Goal: Transaction & Acquisition: Download file/media

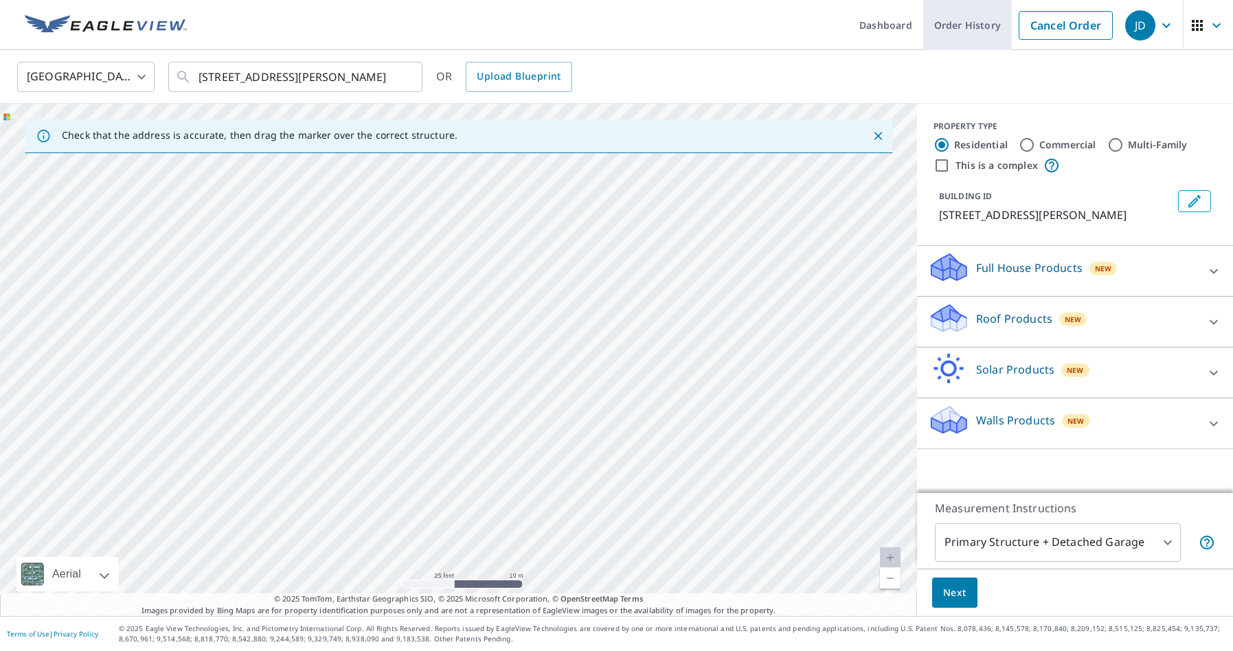
click at [975, 28] on link "Order History" at bounding box center [967, 25] width 89 height 50
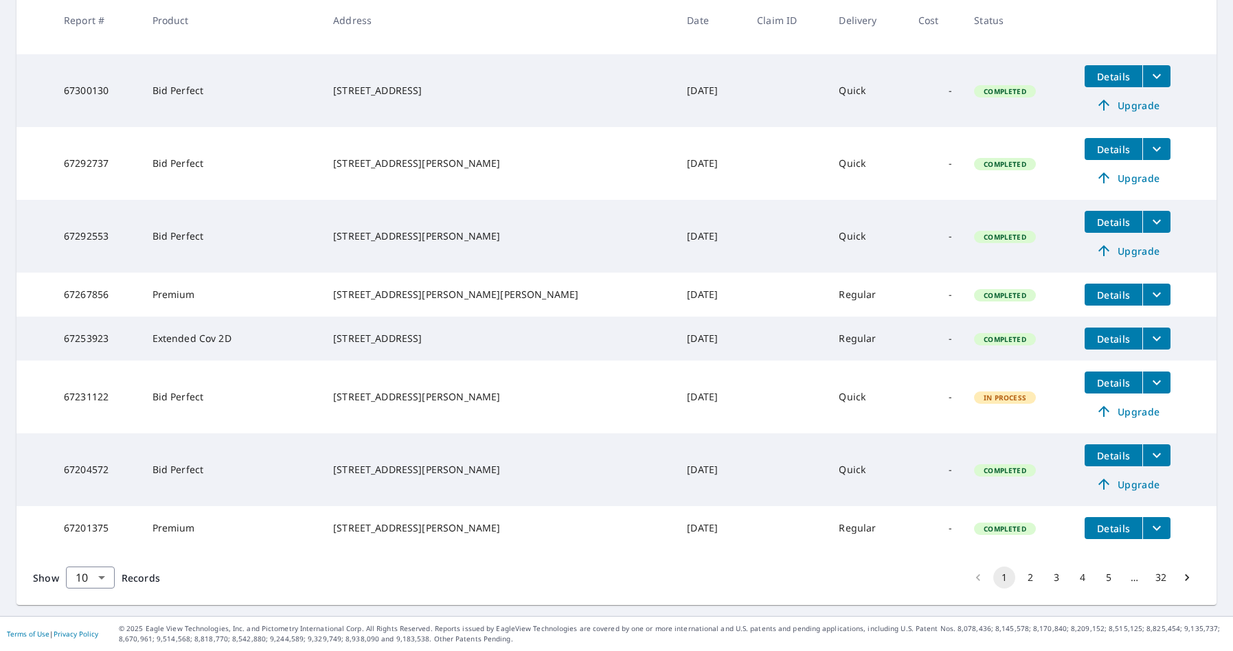
scroll to position [403, 0]
click at [1082, 578] on button "4" at bounding box center [1082, 578] width 22 height 22
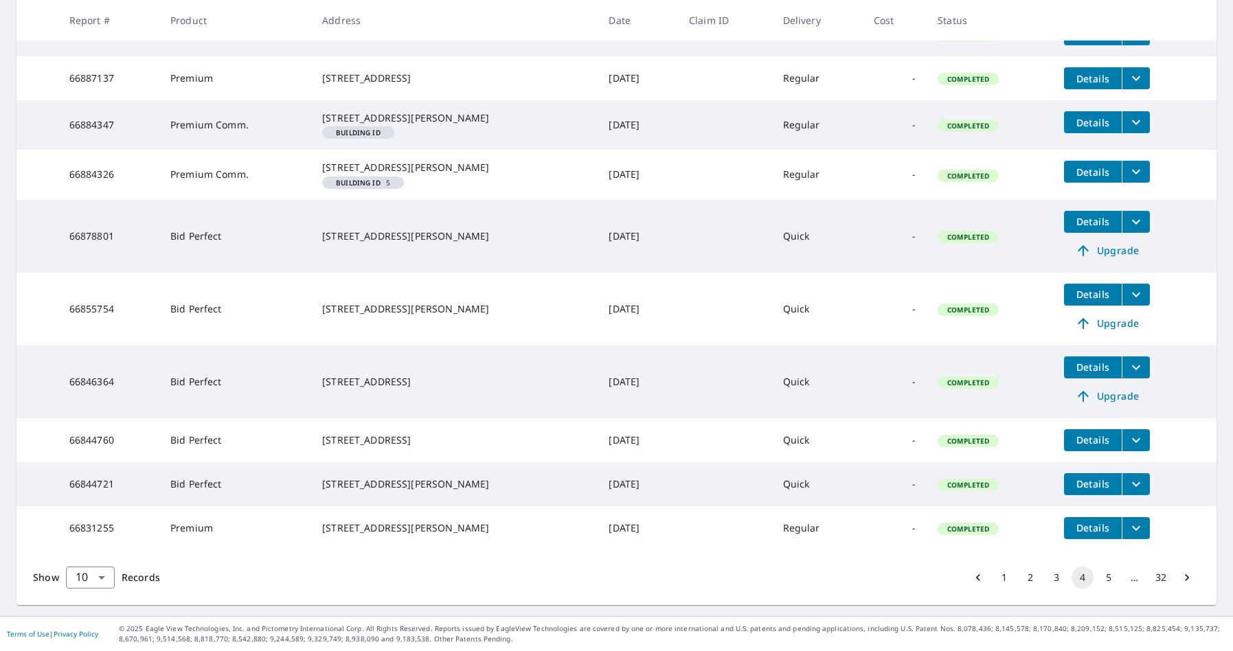
scroll to position [347, 0]
click at [1106, 575] on button "5" at bounding box center [1109, 578] width 22 height 22
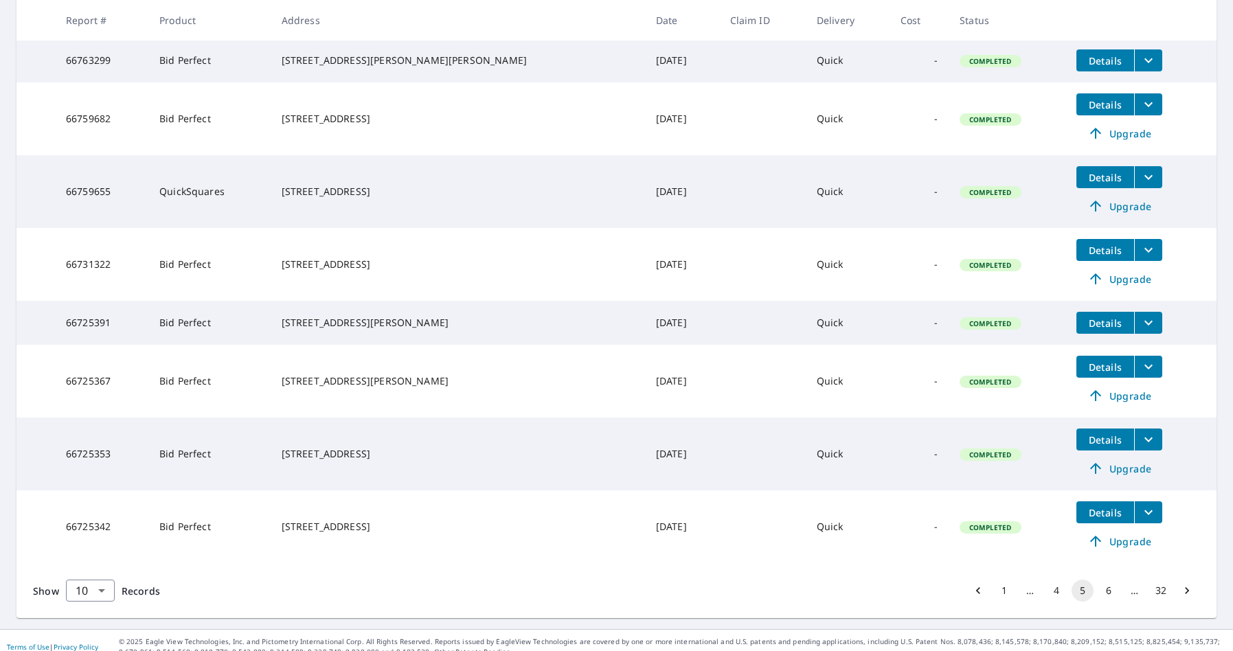
scroll to position [412, 0]
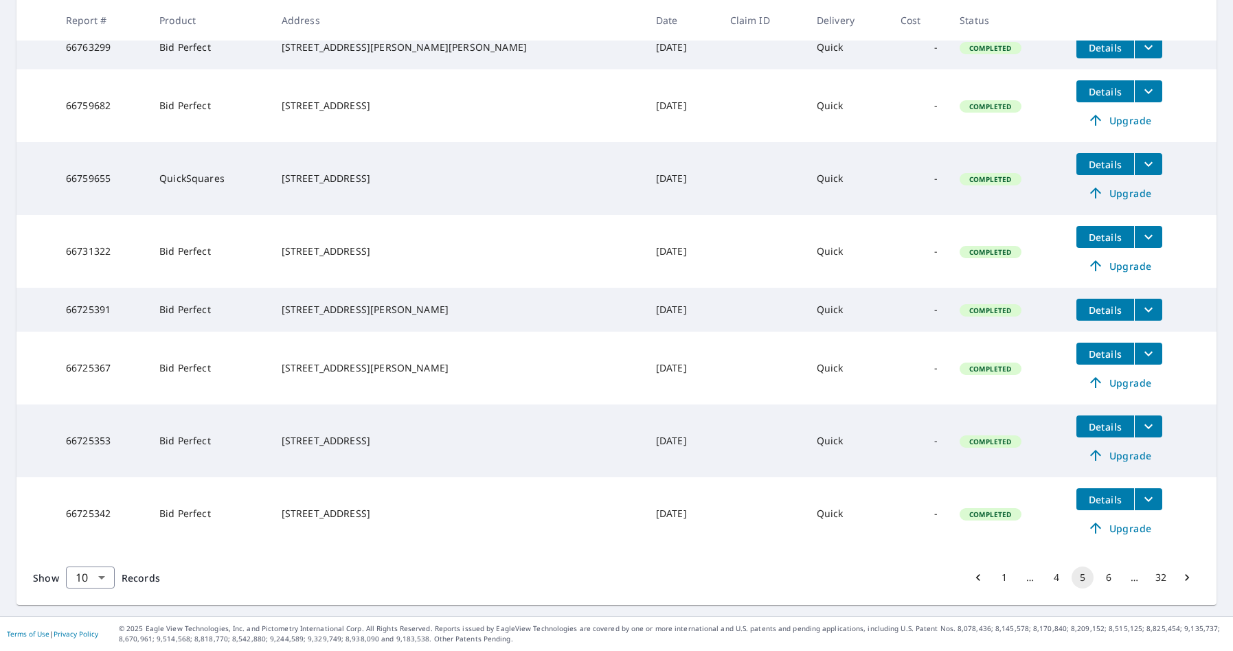
click at [1107, 578] on button "6" at bounding box center [1109, 578] width 22 height 22
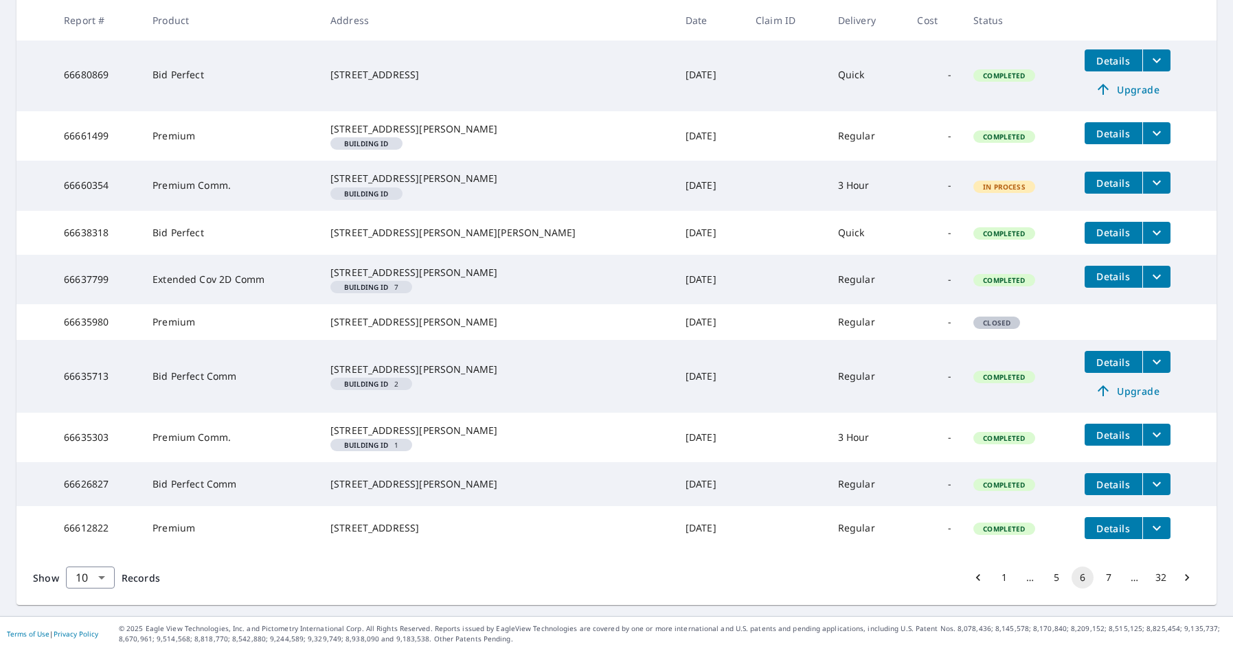
scroll to position [352, 0]
click at [1148, 354] on icon "filesDropdownBtn-66635713" at bounding box center [1156, 362] width 16 height 16
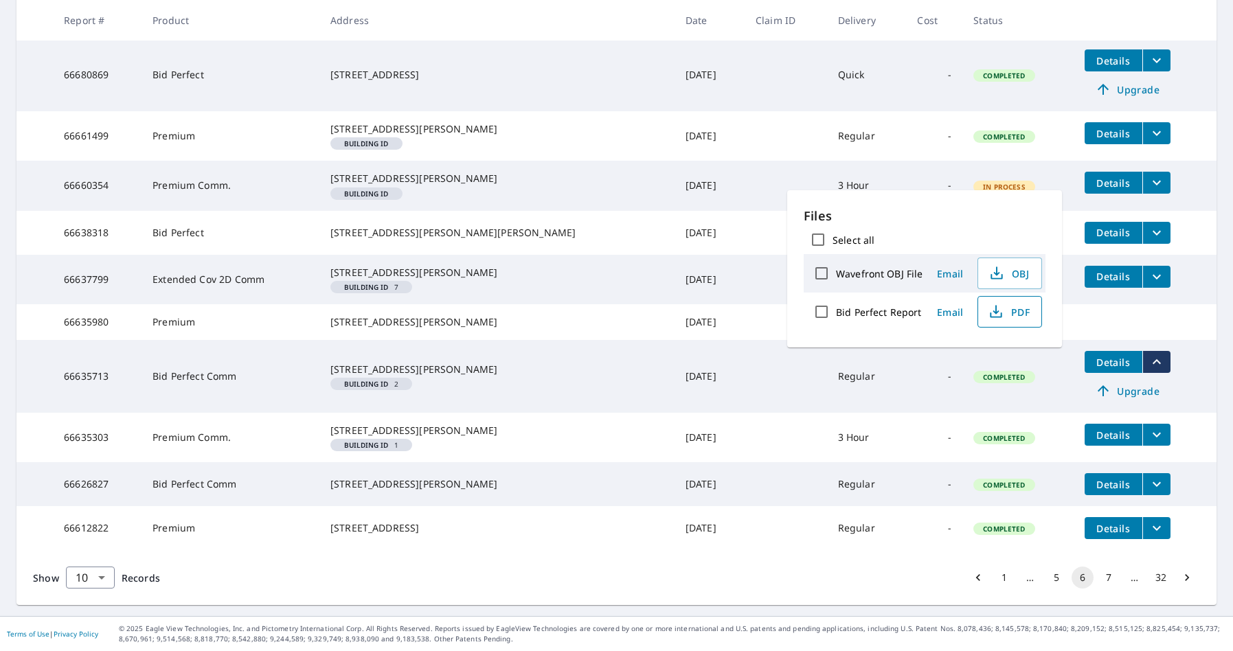
click at [1014, 313] on span "PDF" at bounding box center [1008, 312] width 44 height 16
click at [1110, 578] on button "7" at bounding box center [1109, 578] width 22 height 22
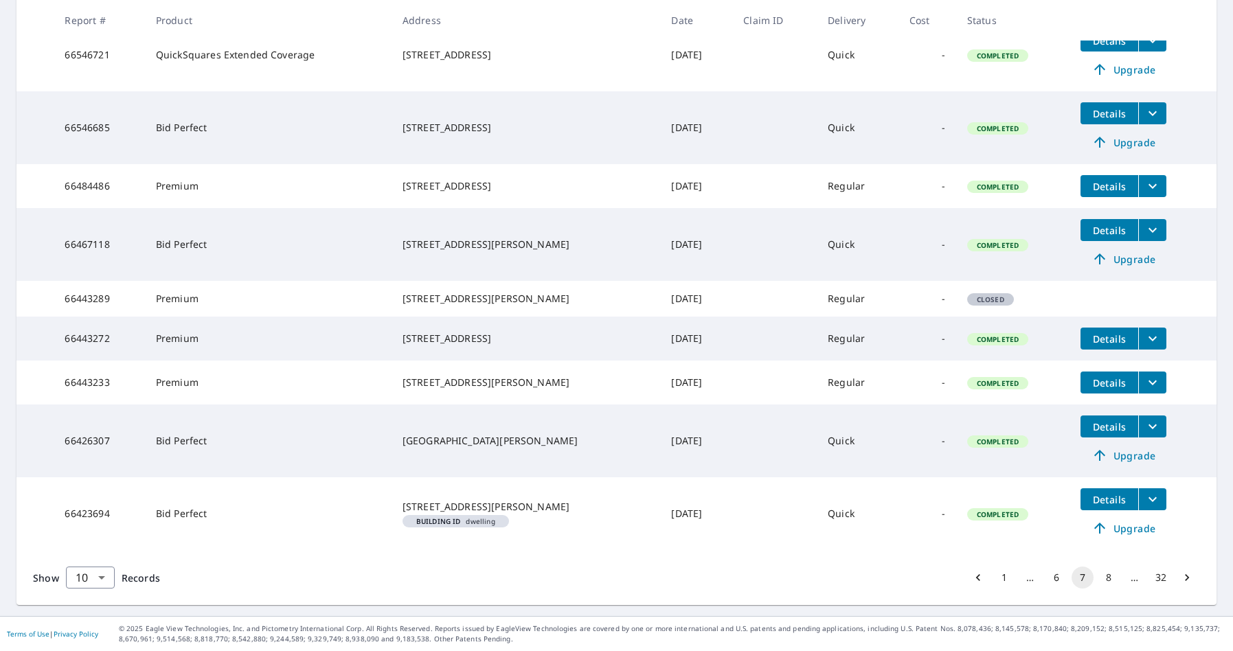
scroll to position [389, 0]
click at [1111, 581] on button "8" at bounding box center [1109, 578] width 22 height 22
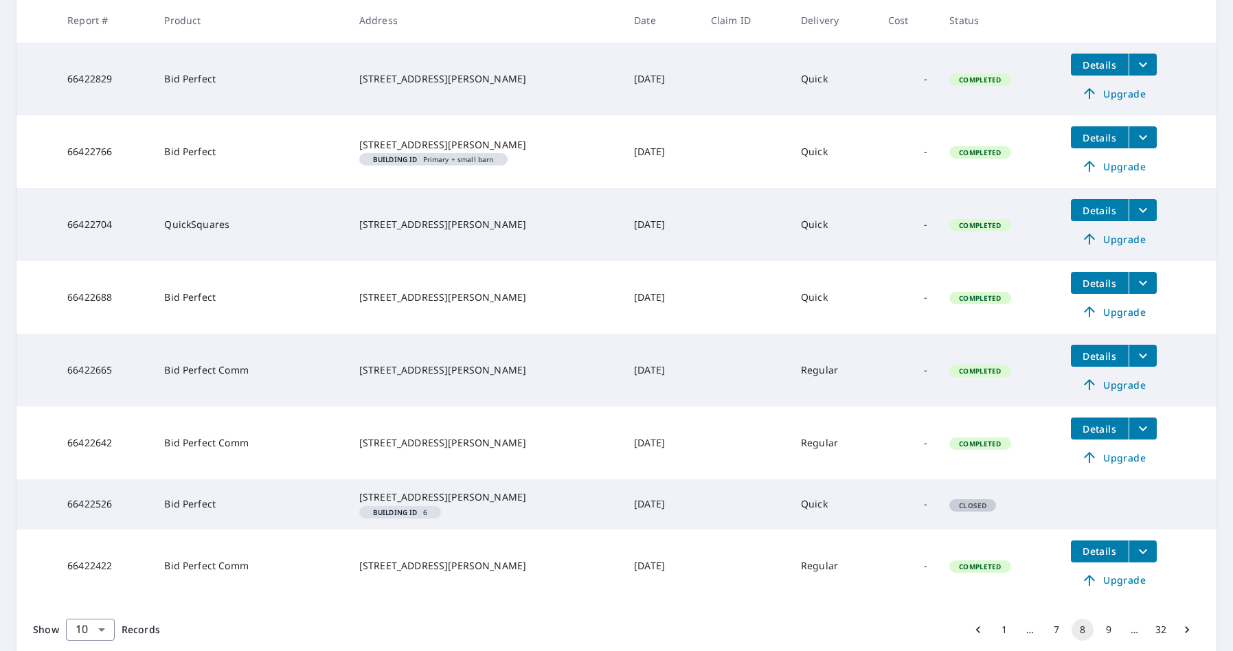
scroll to position [464, 0]
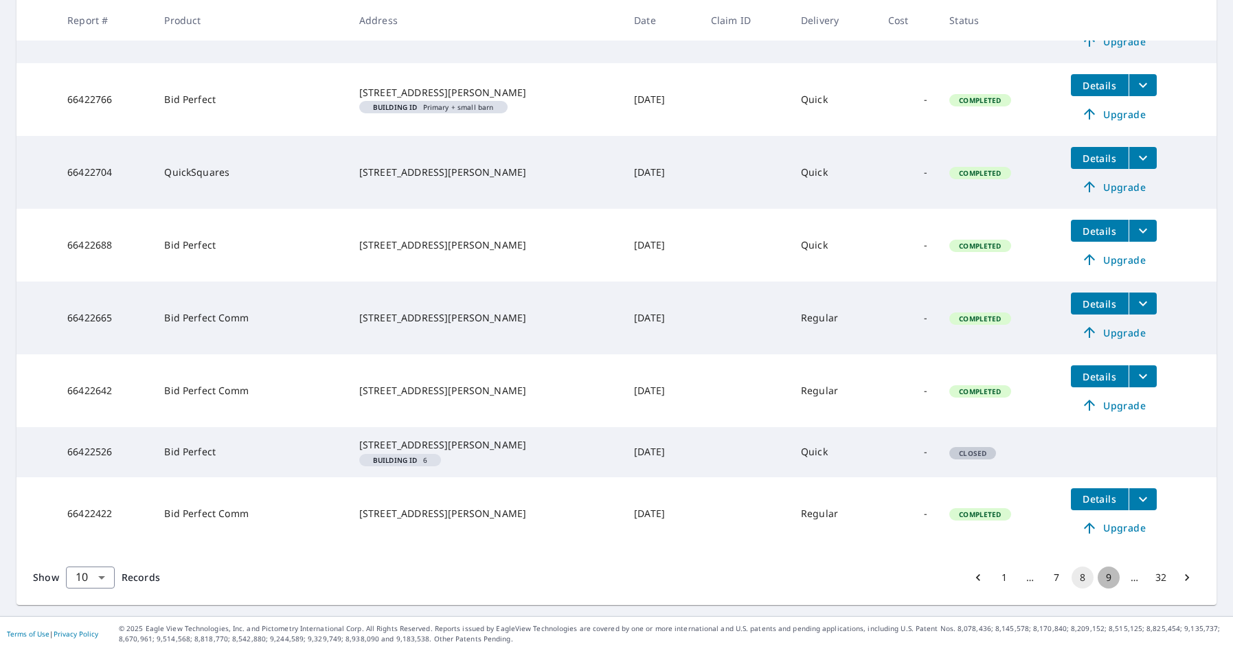
click at [1111, 580] on button "9" at bounding box center [1109, 578] width 22 height 22
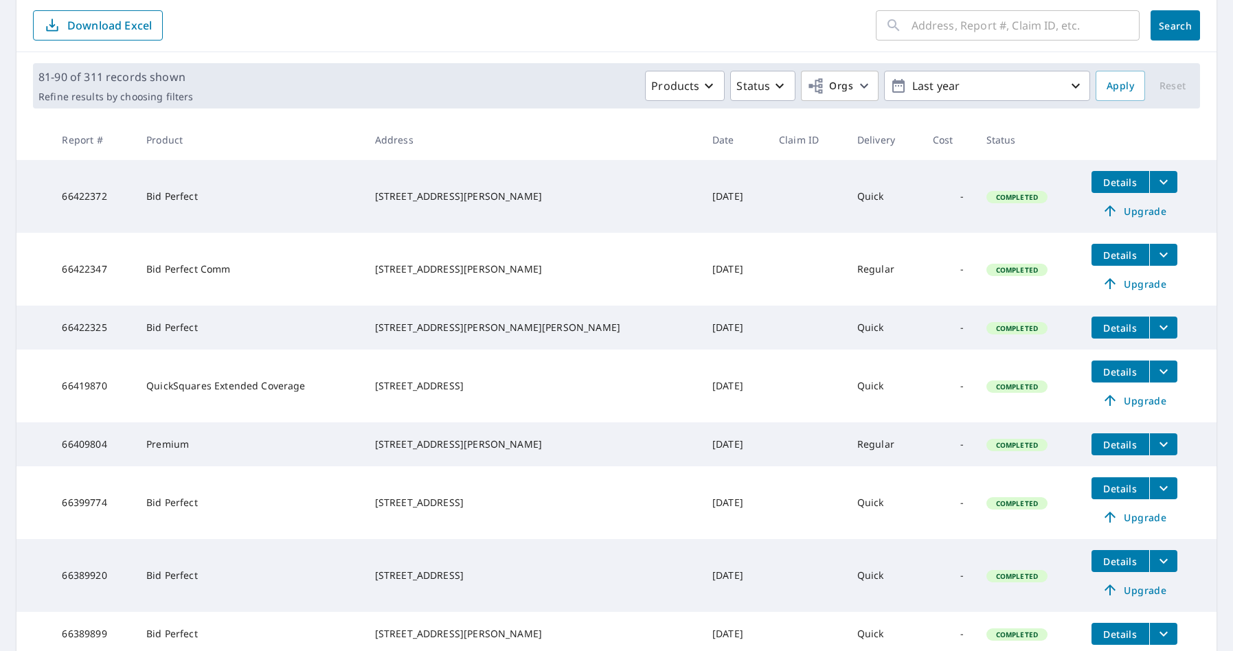
scroll to position [145, 0]
click at [1155, 330] on icon "filesDropdownBtn-66422325" at bounding box center [1163, 327] width 16 height 16
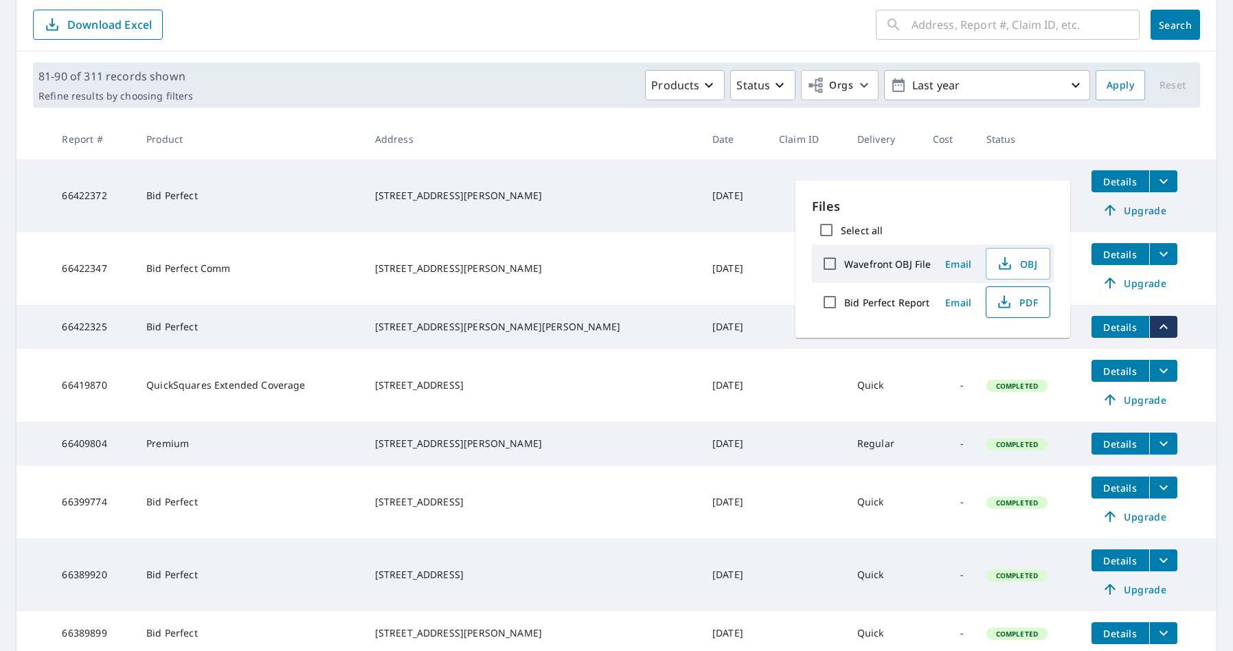
click at [1018, 302] on span "PDF" at bounding box center [1017, 302] width 44 height 16
click at [467, 334] on div "[STREET_ADDRESS][PERSON_NAME][PERSON_NAME]" at bounding box center [532, 327] width 315 height 14
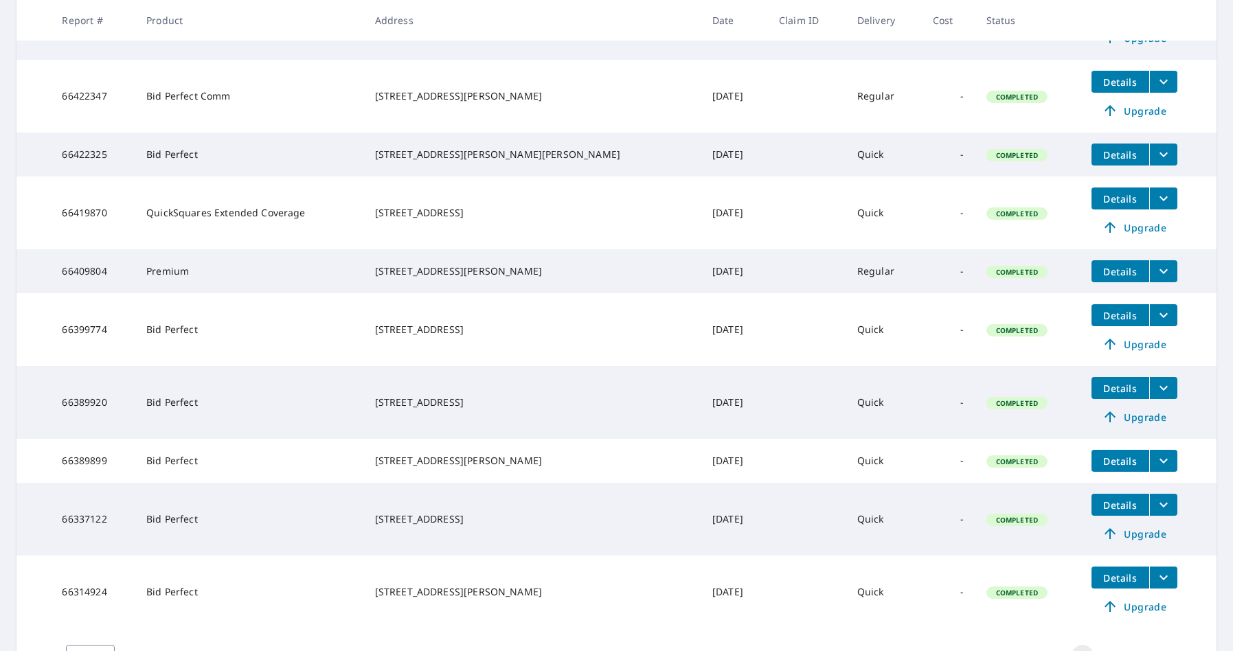
scroll to position [412, 0]
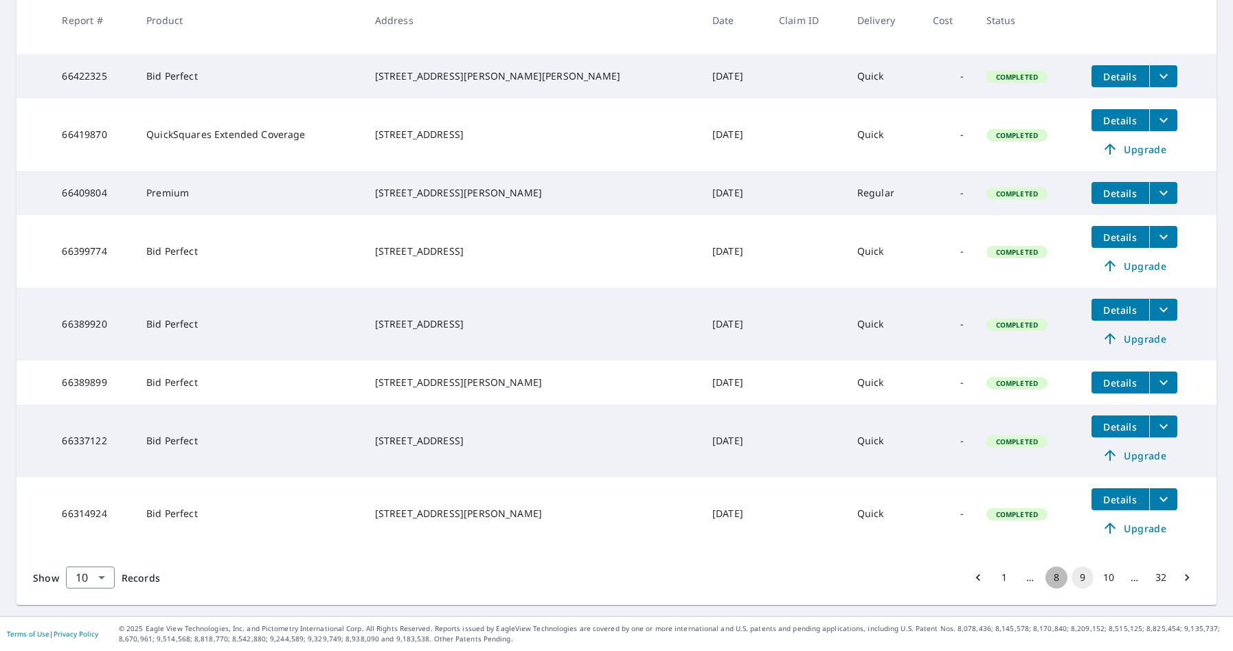
click at [1055, 584] on button "8" at bounding box center [1056, 578] width 22 height 22
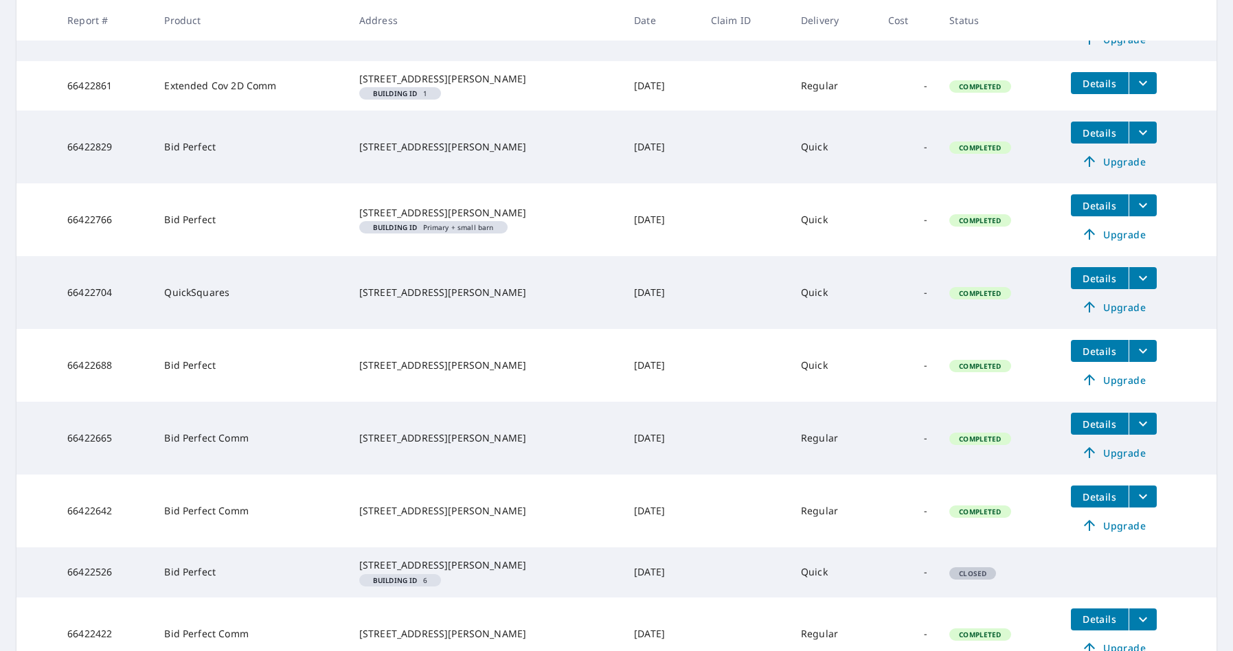
scroll to position [319, 0]
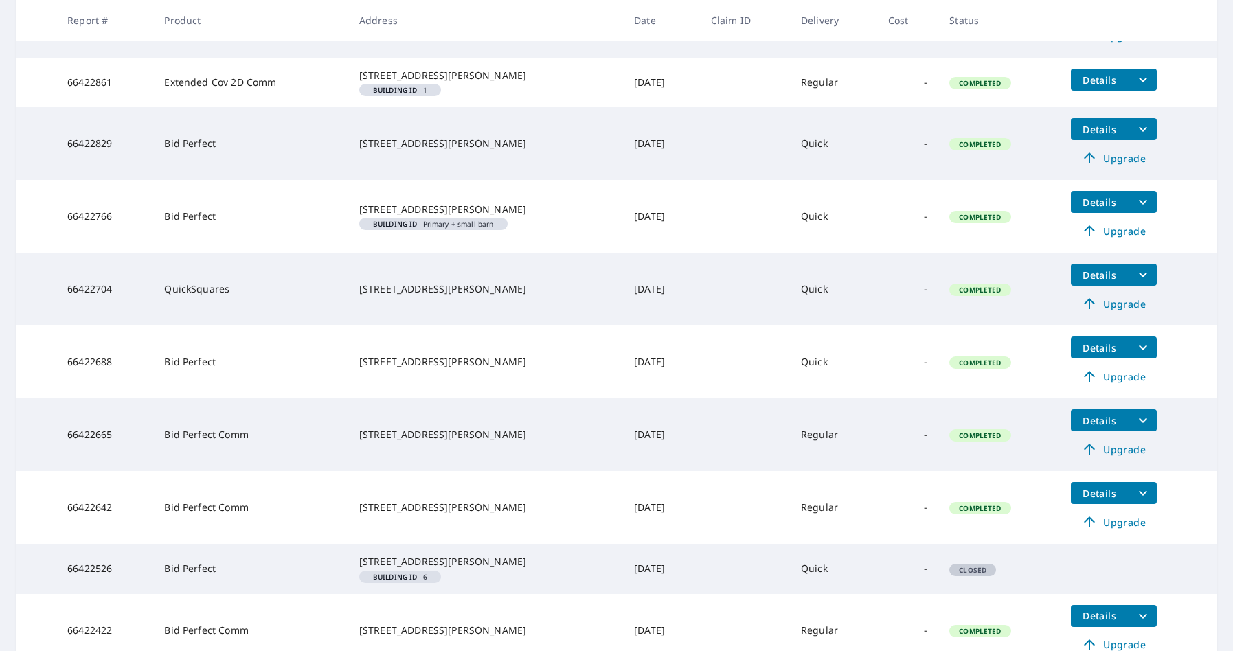
click at [1144, 210] on icon "filesDropdownBtn-66422766" at bounding box center [1143, 202] width 16 height 16
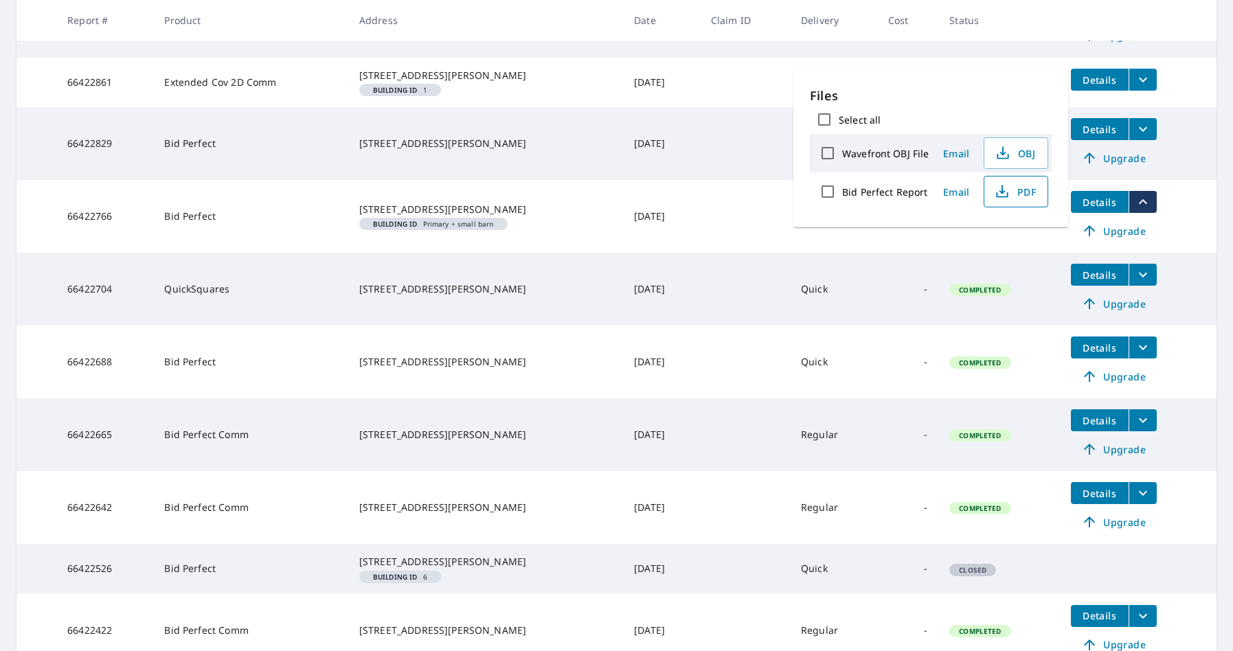
click at [1018, 193] on span "PDF" at bounding box center [1014, 191] width 44 height 16
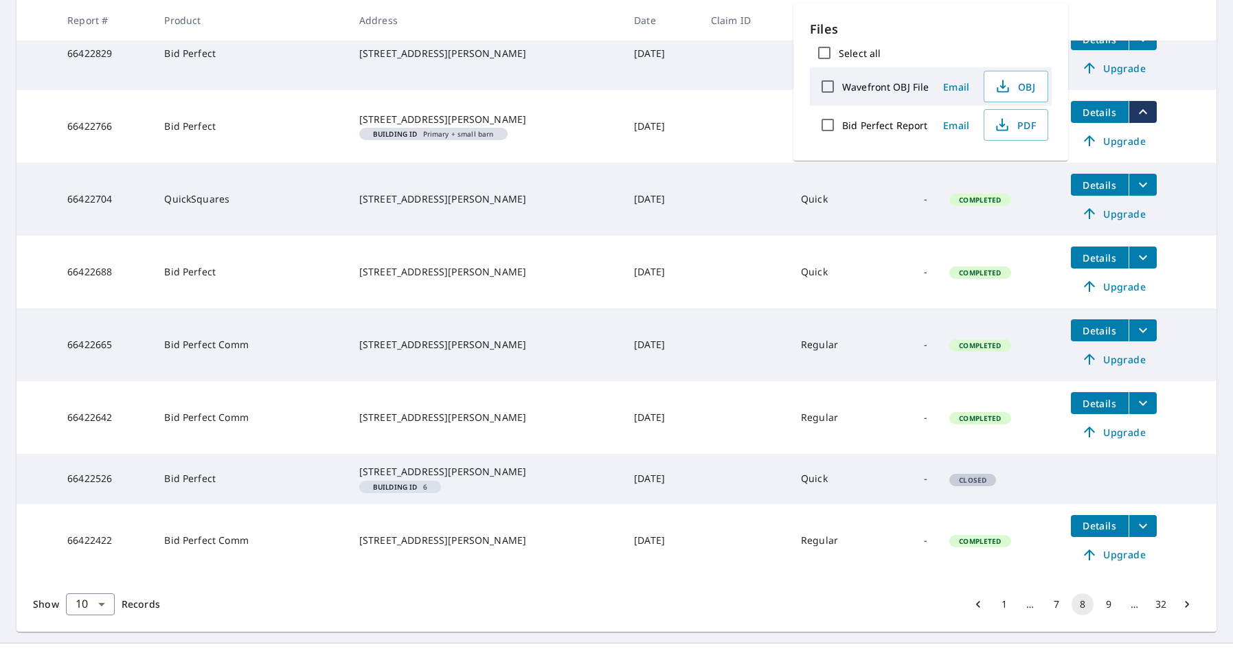
scroll to position [421, 0]
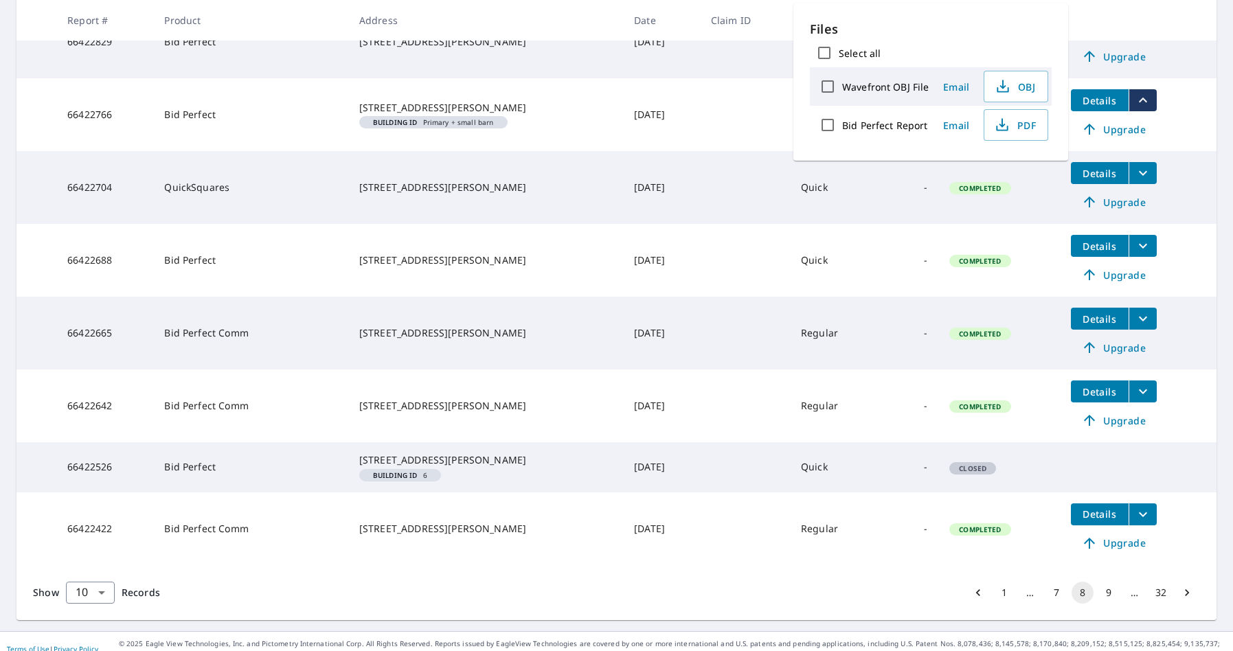
click at [1142, 181] on icon "filesDropdownBtn-66422704" at bounding box center [1143, 173] width 16 height 16
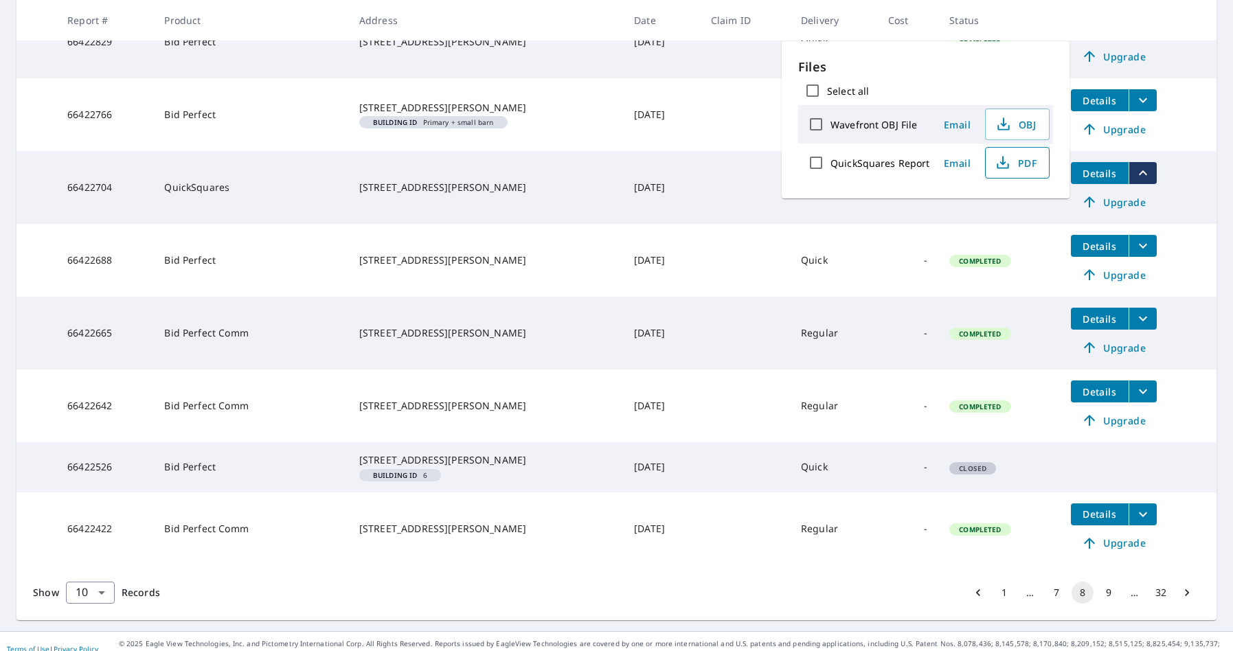
click at [1019, 160] on span "PDF" at bounding box center [1016, 163] width 44 height 16
click at [1144, 257] on button "filesDropdownBtn-66422688" at bounding box center [1142, 246] width 28 height 22
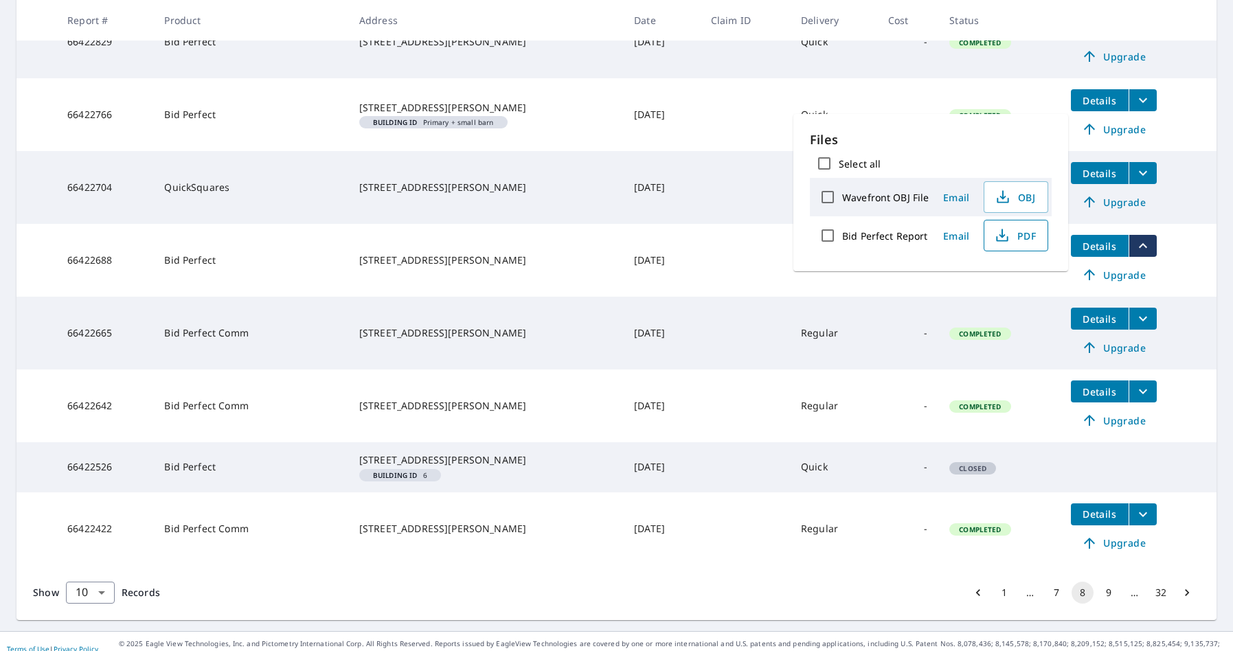
click at [1018, 241] on span "PDF" at bounding box center [1014, 235] width 44 height 16
click at [1144, 400] on icon "filesDropdownBtn-66422642" at bounding box center [1143, 391] width 16 height 16
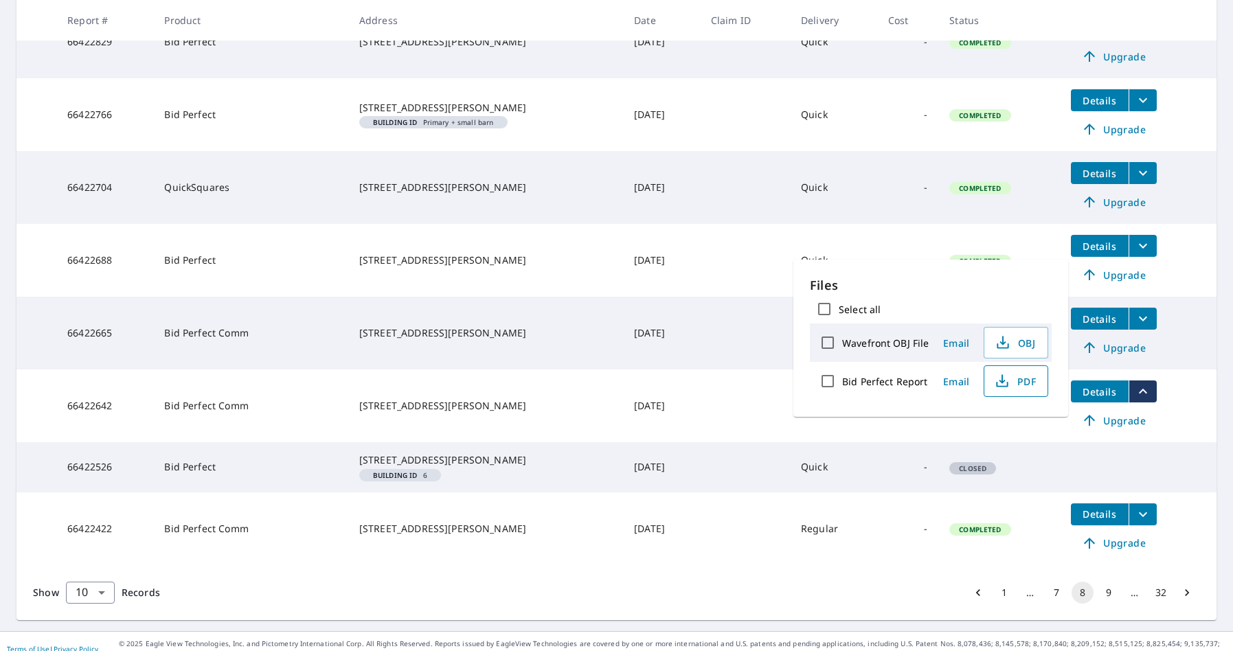
click at [1022, 384] on span "PDF" at bounding box center [1014, 381] width 44 height 16
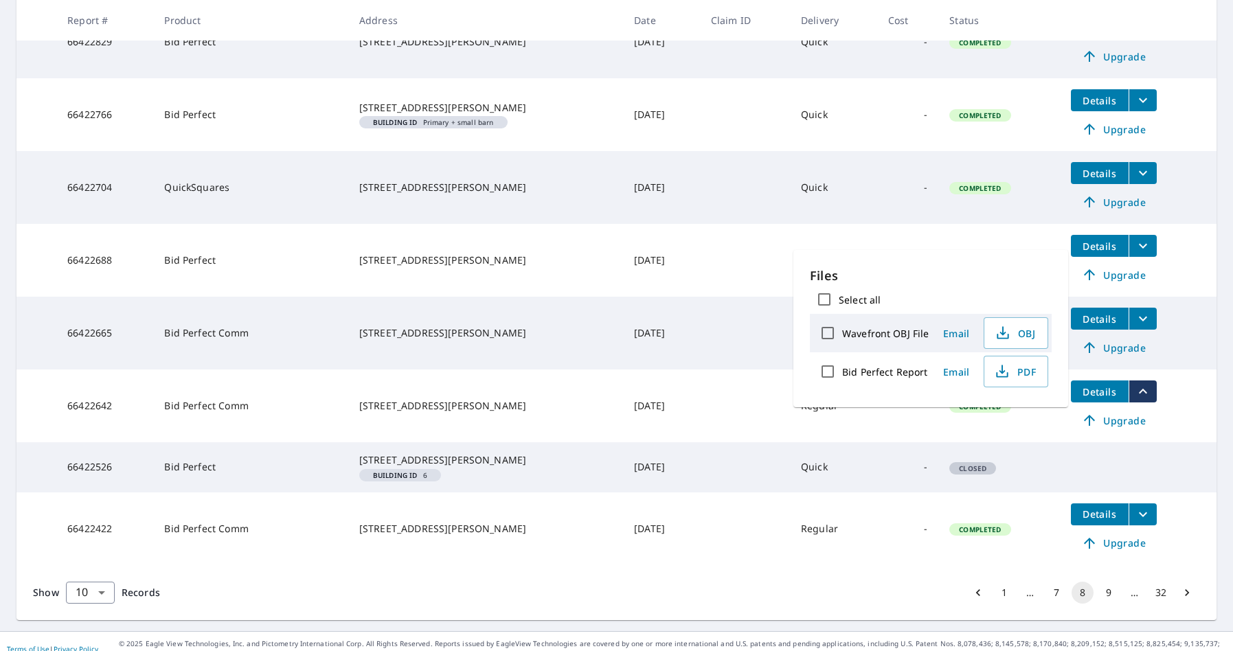
scroll to position [464, 0]
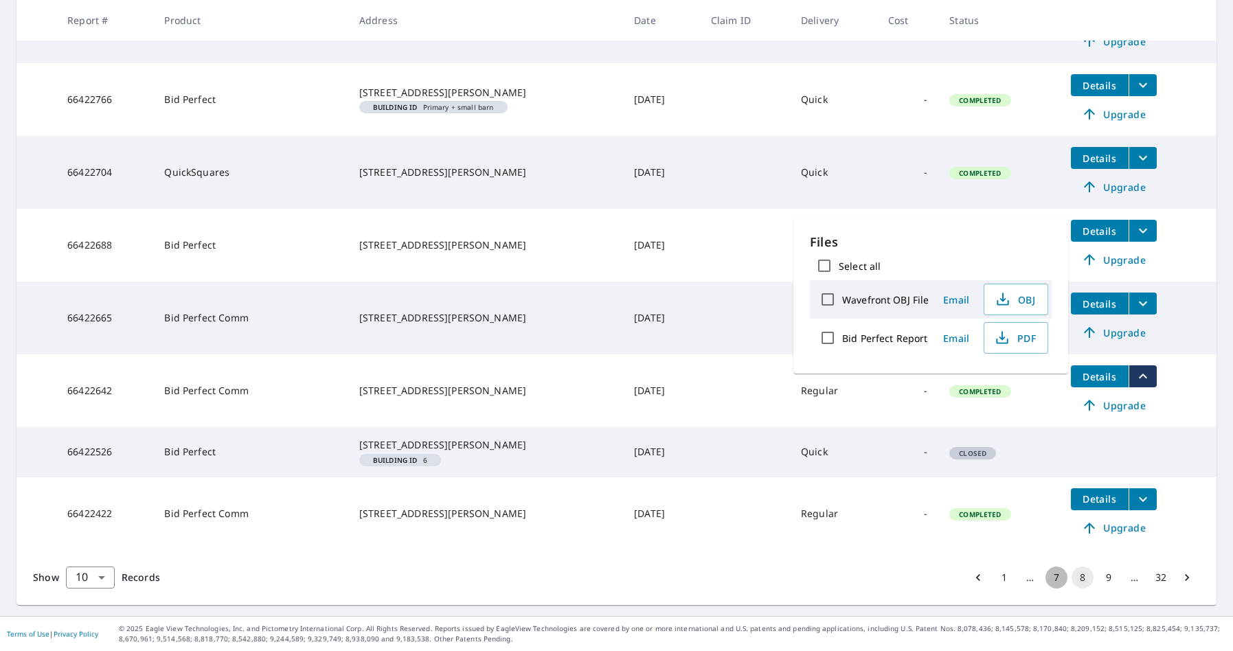
click at [1056, 580] on button "7" at bounding box center [1056, 578] width 22 height 22
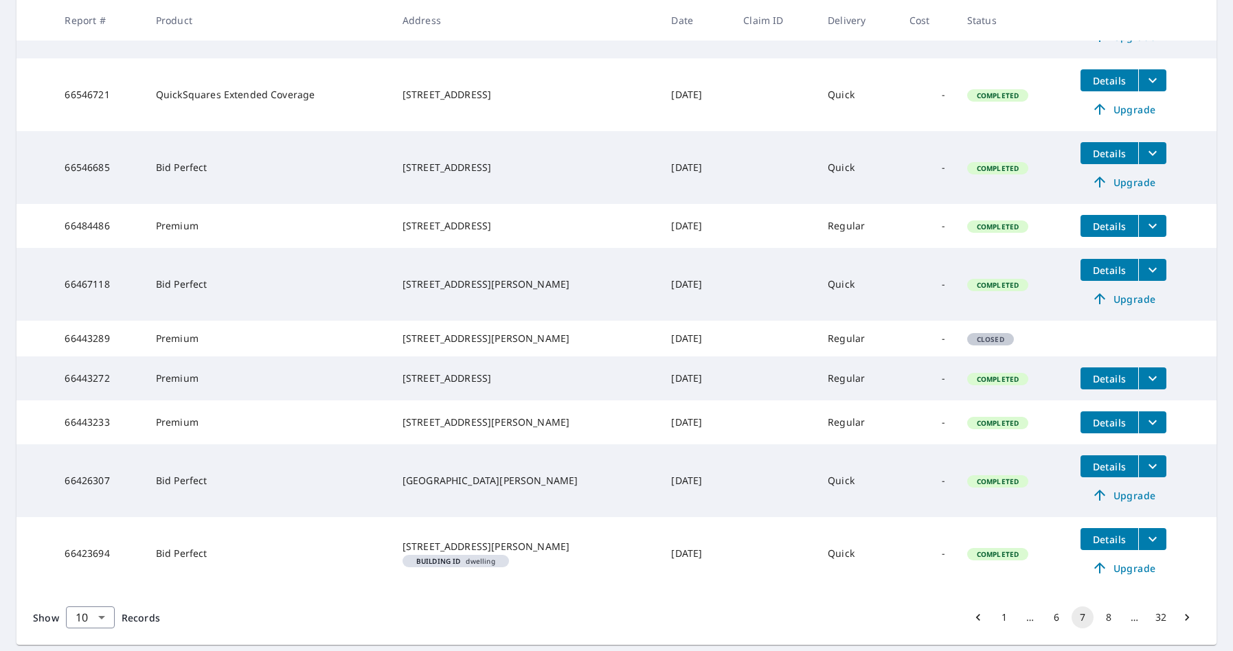
scroll to position [389, 0]
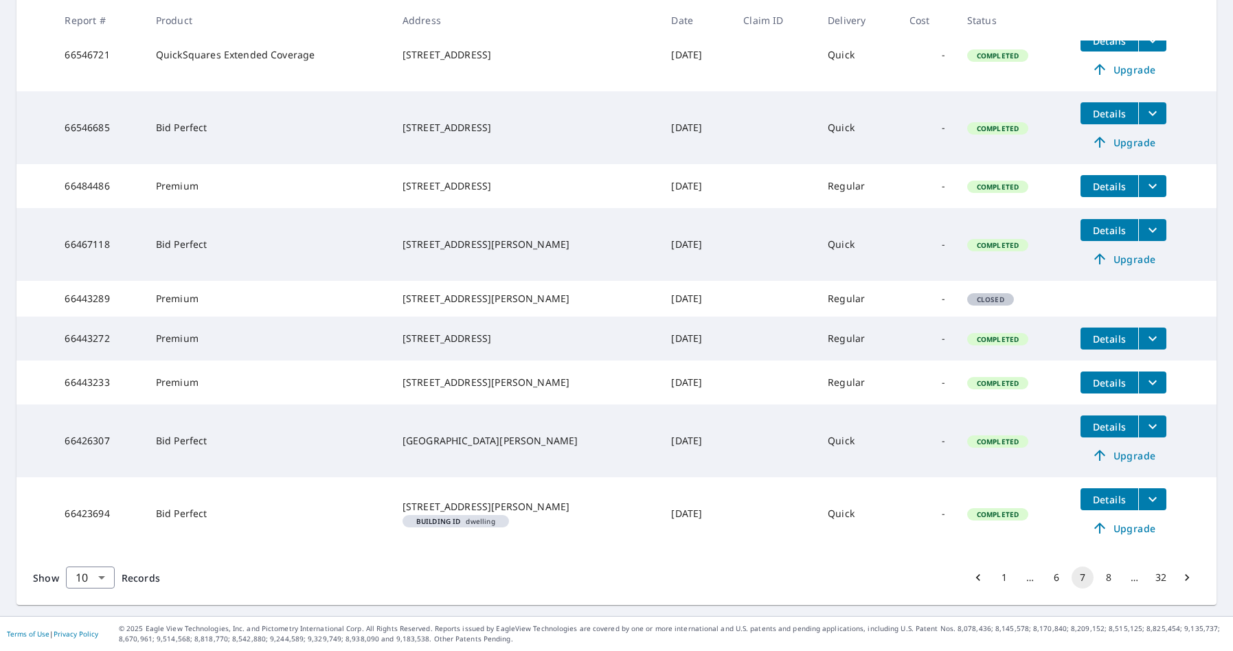
click at [1148, 500] on icon "filesDropdownBtn-66423694" at bounding box center [1152, 499] width 16 height 16
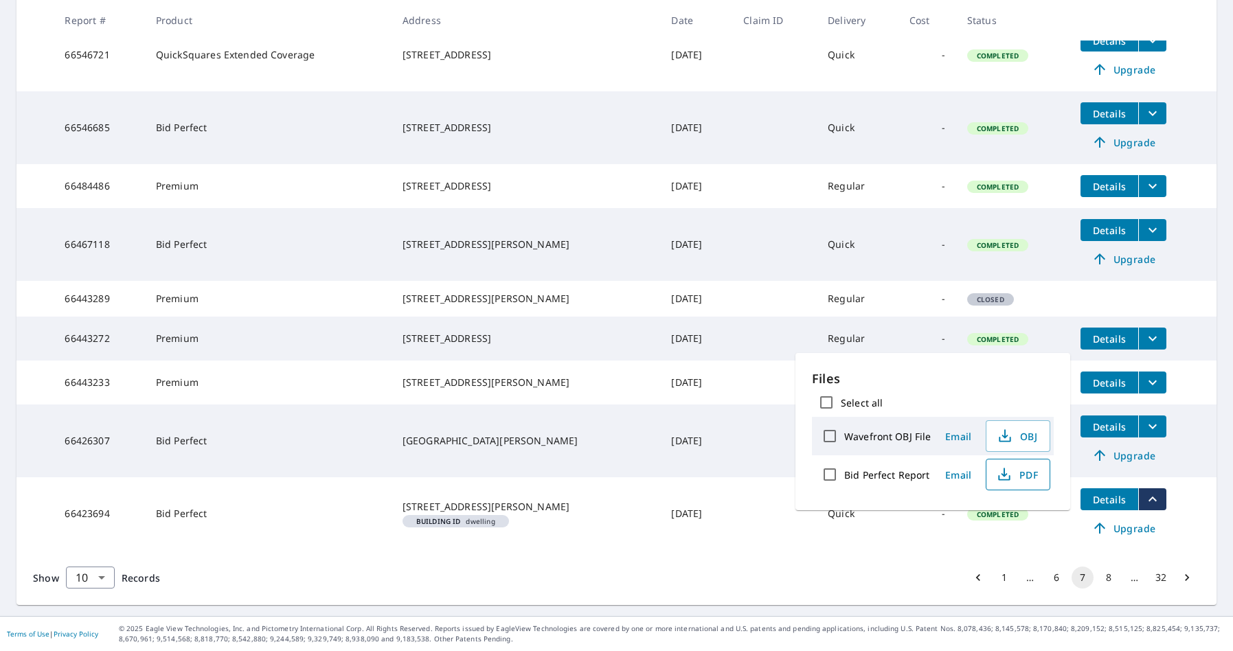
click at [1027, 477] on span "PDF" at bounding box center [1017, 474] width 44 height 16
click at [1060, 577] on button "6" at bounding box center [1056, 578] width 22 height 22
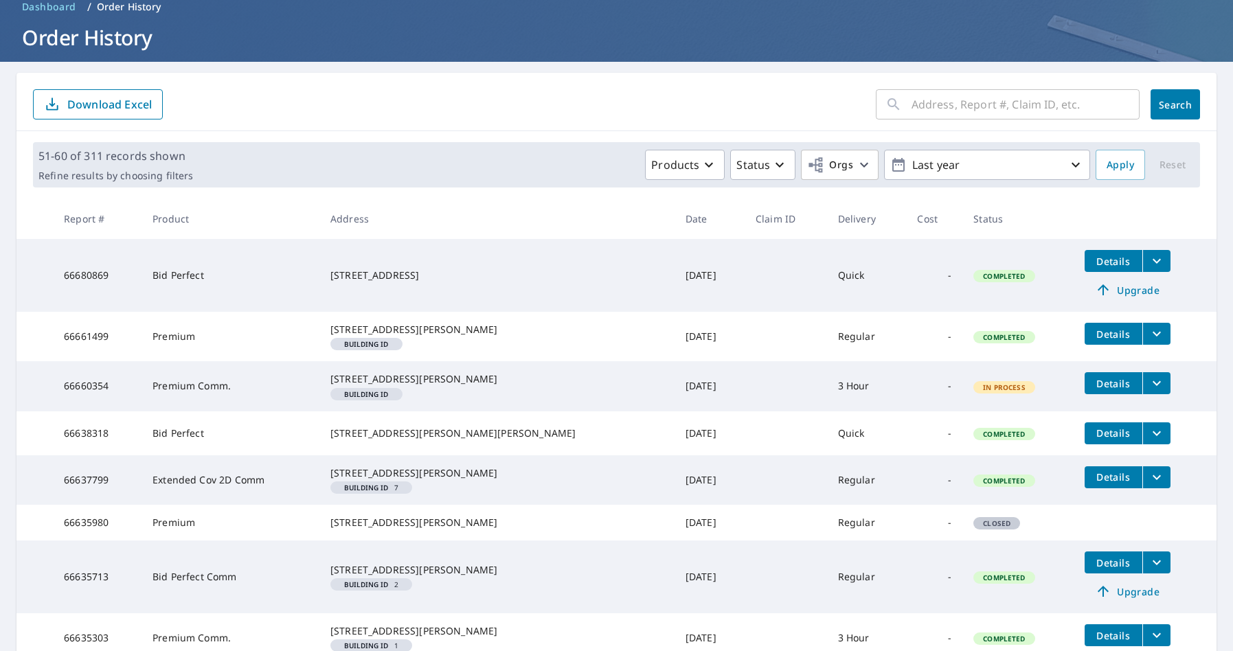
scroll to position [114, 0]
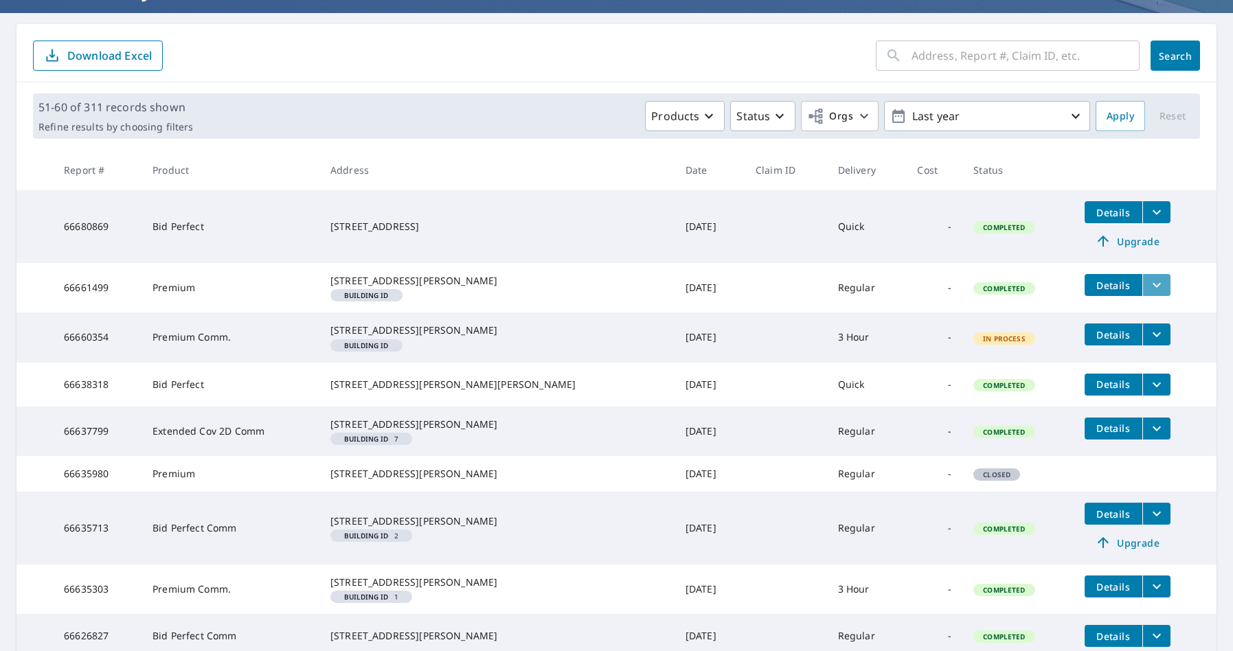
click at [1148, 284] on icon "filesDropdownBtn-66661499" at bounding box center [1156, 285] width 16 height 16
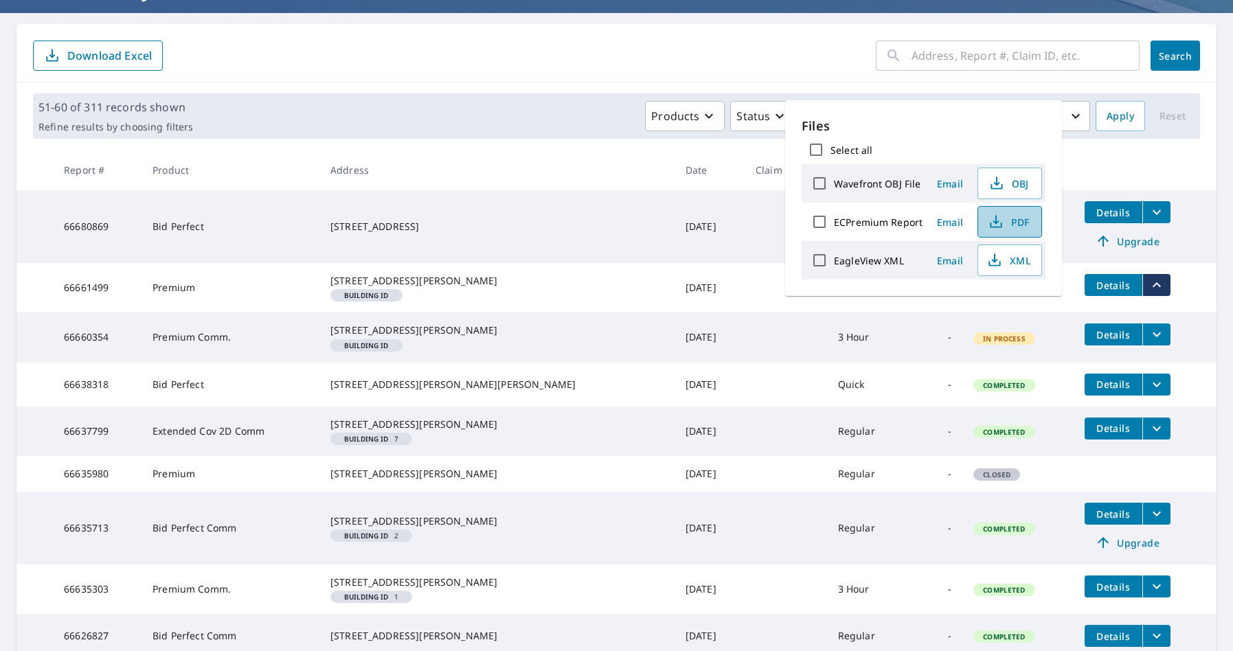
click at [1013, 223] on span "PDF" at bounding box center [1008, 222] width 44 height 16
